Goal: Navigation & Orientation: Find specific page/section

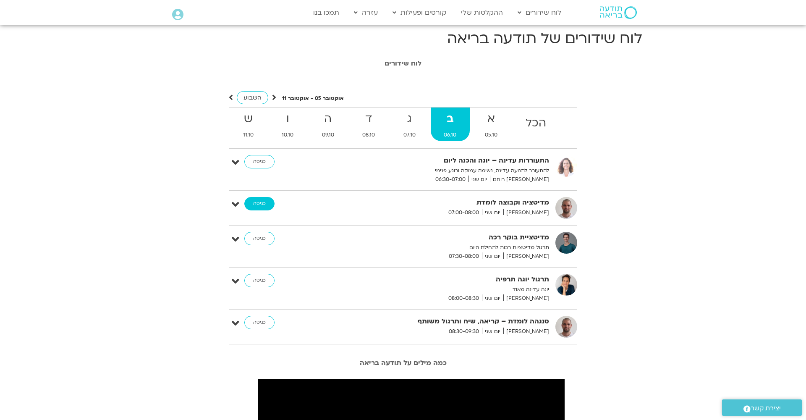
click at [258, 201] on link "כניסה" at bounding box center [259, 203] width 30 height 13
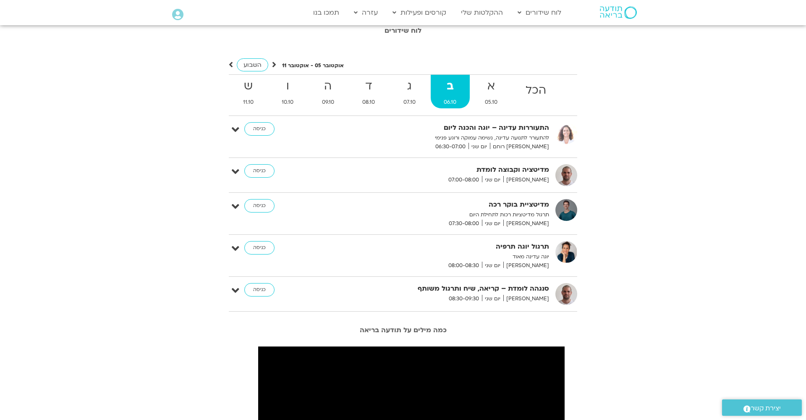
scroll to position [35, 0]
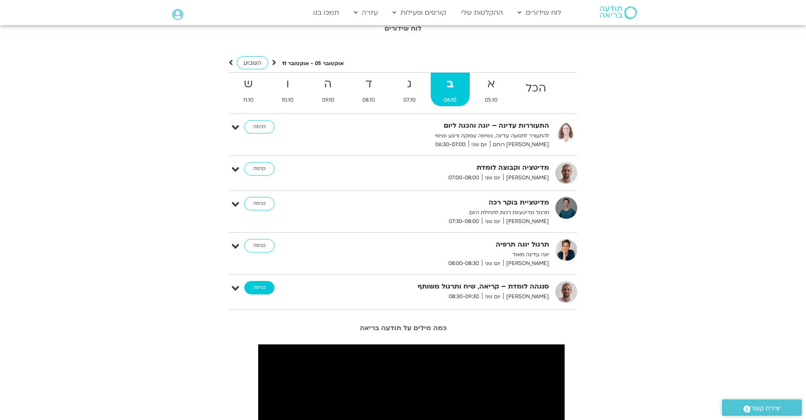
click at [268, 291] on link "כניסה" at bounding box center [259, 287] width 30 height 13
